Goal: Task Accomplishment & Management: Manage account settings

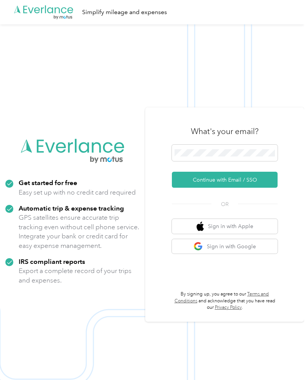
click at [263, 188] on button "Continue with Email / SSO" at bounding box center [225, 180] width 106 height 16
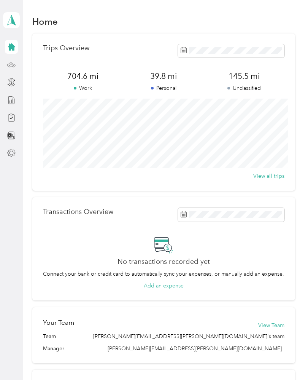
click at [250, 81] on span "145.5 mi" at bounding box center [244, 76] width 81 height 11
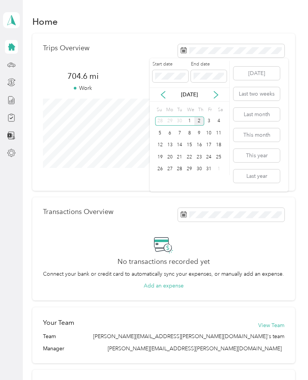
click at [166, 94] on icon at bounding box center [163, 95] width 8 height 8
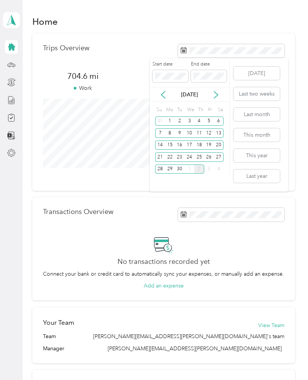
click at [212, 153] on div "26" at bounding box center [209, 157] width 10 height 10
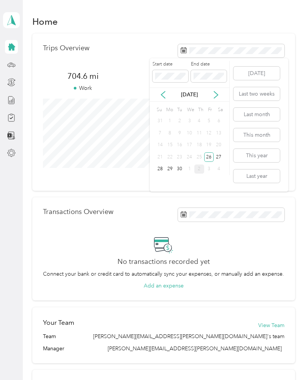
click at [236, 248] on div "No transactions recorded yet Connect your bank or credit card to automatically …" at bounding box center [164, 262] width 242 height 55
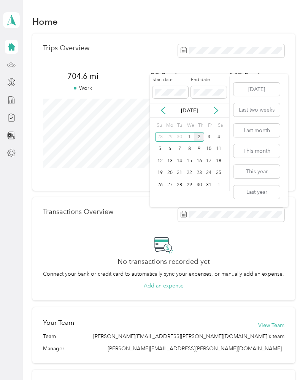
click at [236, 238] on div "No transactions recorded yet Connect your bank or credit card to automatically …" at bounding box center [164, 262] width 242 height 55
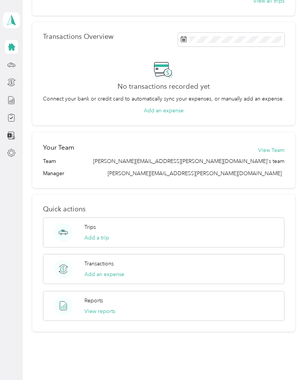
scroll to position [174, 0]
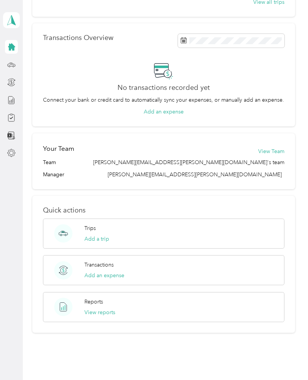
click at [96, 238] on button "Add a trip" at bounding box center [96, 239] width 25 height 8
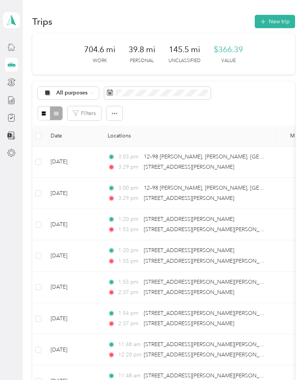
click at [275, 240] on td "1:20 pm 394 Park Ave, Stevens Mill, Auburn, ME 1:55 pm 73 Lucas Ln, Sumner, ME" at bounding box center [189, 255] width 175 height 31
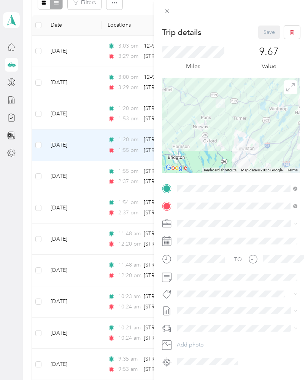
scroll to position [31, 0]
click at [168, 10] on icon at bounding box center [168, 12] width 4 height 4
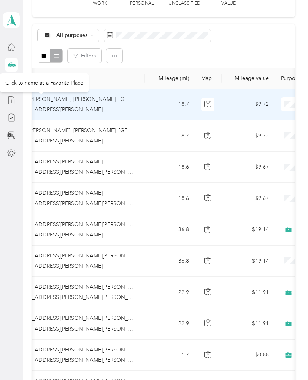
scroll to position [0, 136]
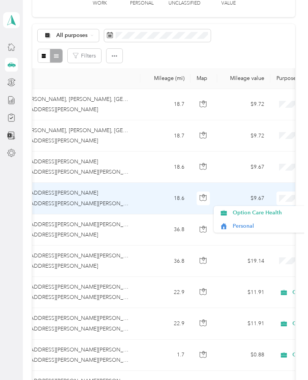
click at [266, 209] on span "Option Care Health" at bounding box center [268, 213] width 70 height 8
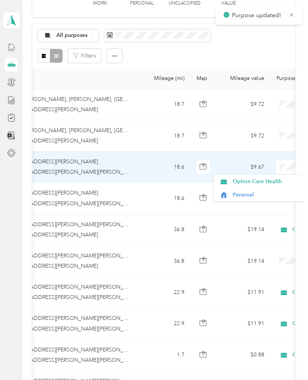
click at [269, 177] on span "Option Care Health" at bounding box center [268, 181] width 70 height 8
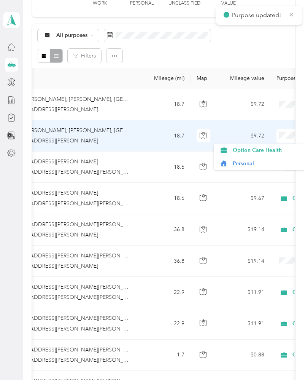
click at [270, 146] on span "Option Care Health" at bounding box center [268, 150] width 70 height 8
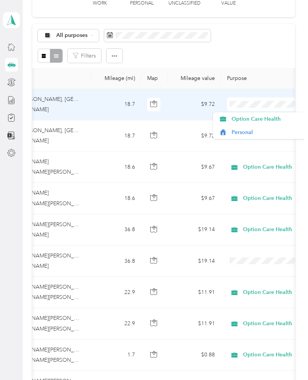
scroll to position [0, 183]
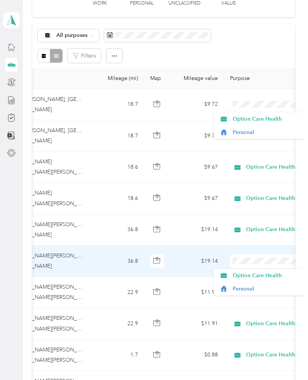
click at [253, 271] on span "Option Care Health" at bounding box center [268, 275] width 70 height 8
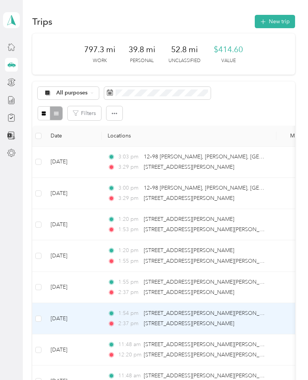
scroll to position [0, 0]
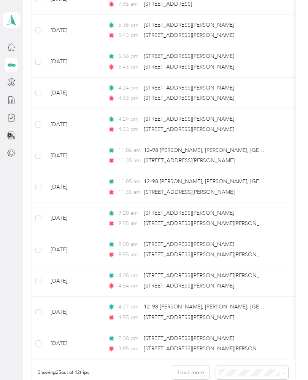
click at [260, 240] on div "9:20 am 667 Park Ave, Stevens Mill, Auburn, ME" at bounding box center [188, 244] width 160 height 8
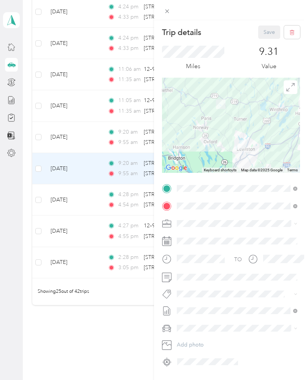
scroll to position [650, 0]
click at [113, 308] on div "Trip details Save This trip cannot be edited because it is either under review,…" at bounding box center [154, 190] width 308 height 380
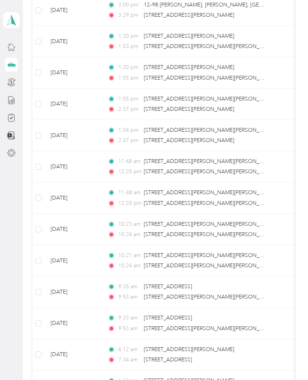
scroll to position [182, 0]
